Goal: Check status: Check status

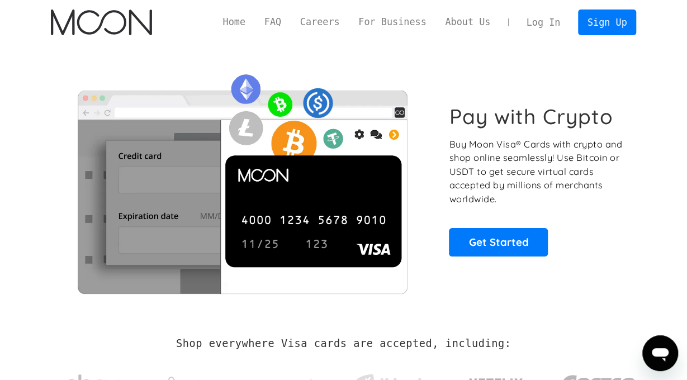
click at [536, 23] on link "Log In" at bounding box center [543, 22] width 53 height 25
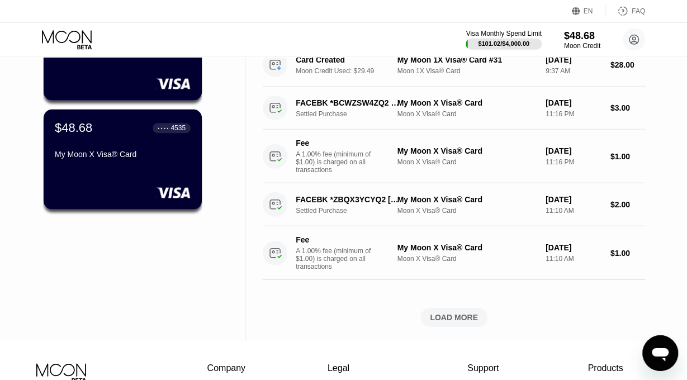
scroll to position [433, 0]
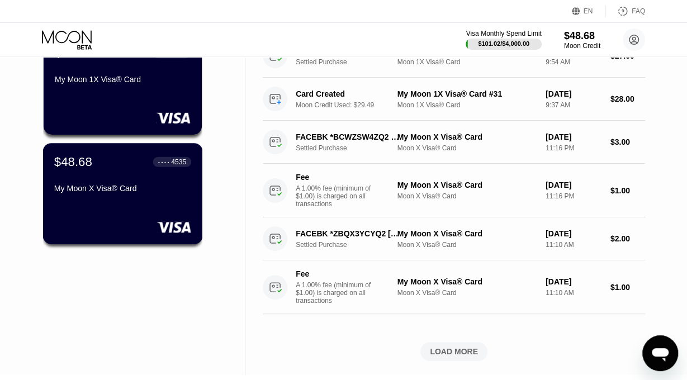
click at [136, 207] on div "$48.68 ● ● ● ● 4535 My Moon X Visa® Card" at bounding box center [123, 193] width 160 height 101
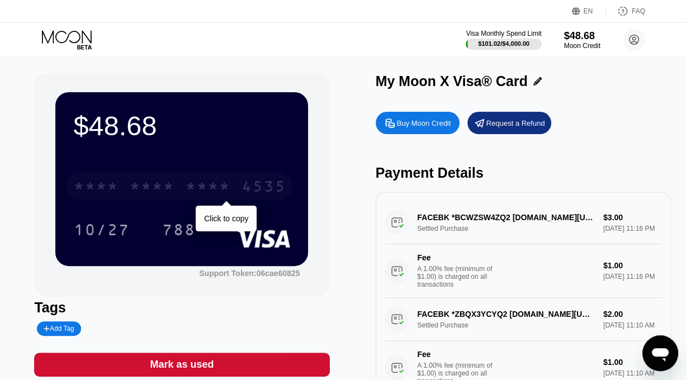
click at [92, 187] on div "* * * *" at bounding box center [95, 188] width 45 height 18
